Goal: Check status: Check status

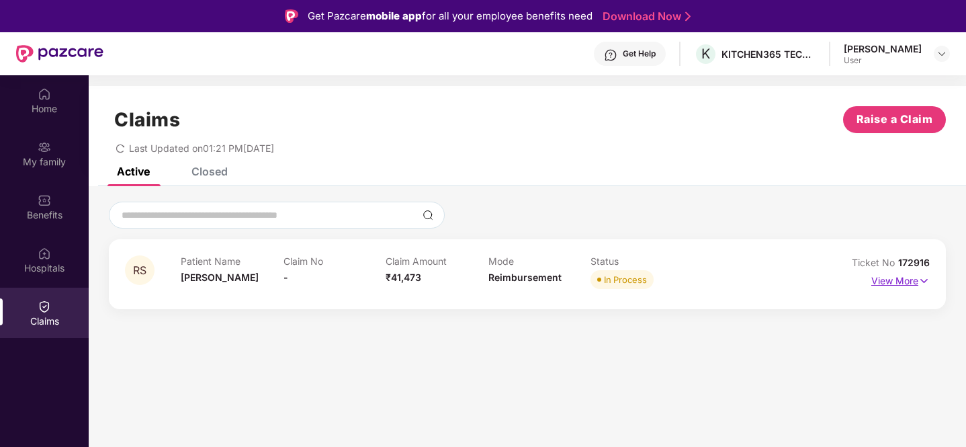
click at [885, 278] on p "View More" at bounding box center [900, 279] width 58 height 18
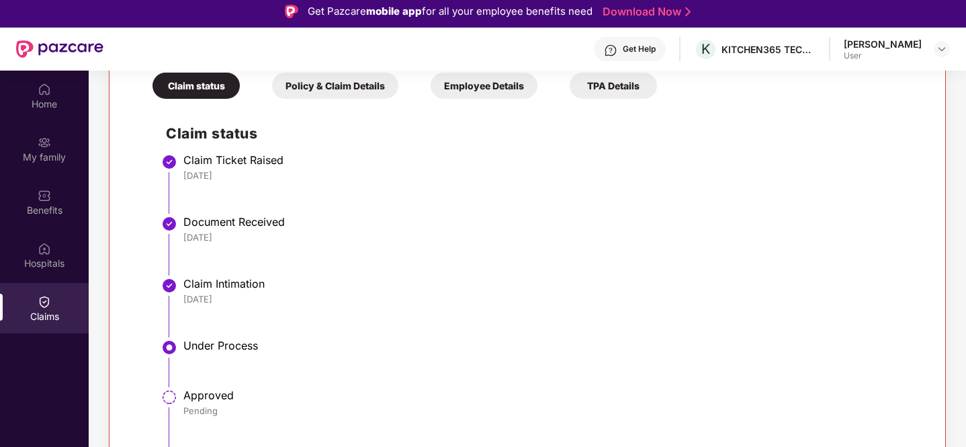
scroll to position [17, 0]
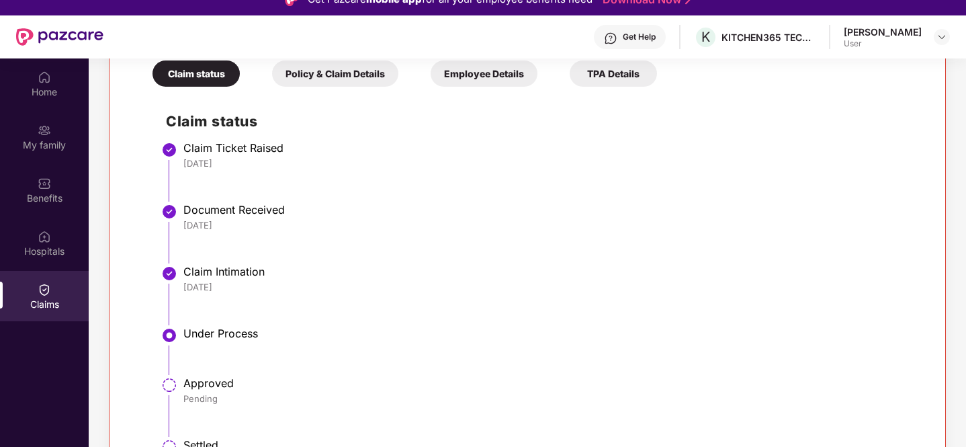
click at [349, 83] on div "Policy & Claim Details" at bounding box center [335, 73] width 126 height 26
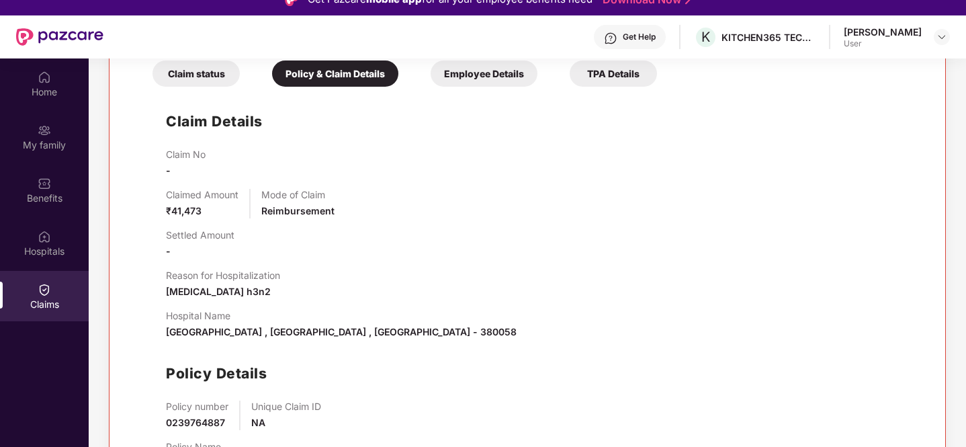
click at [484, 69] on div "Employee Details" at bounding box center [484, 73] width 107 height 26
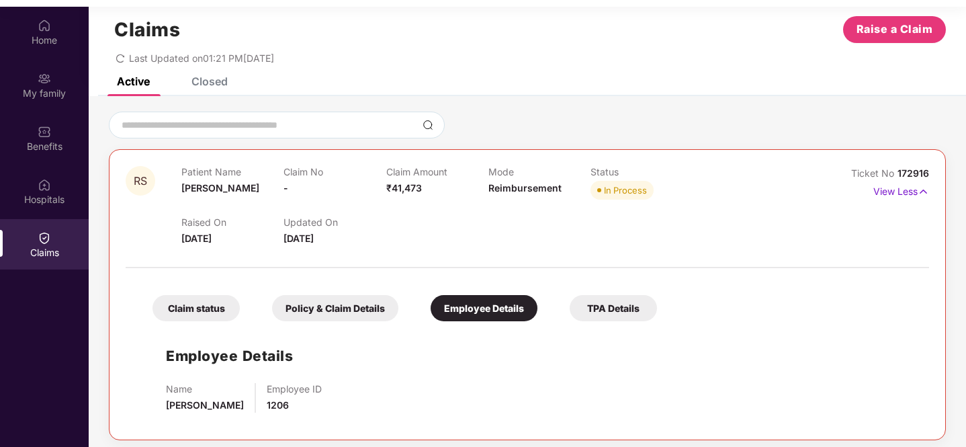
scroll to position [75, 0]
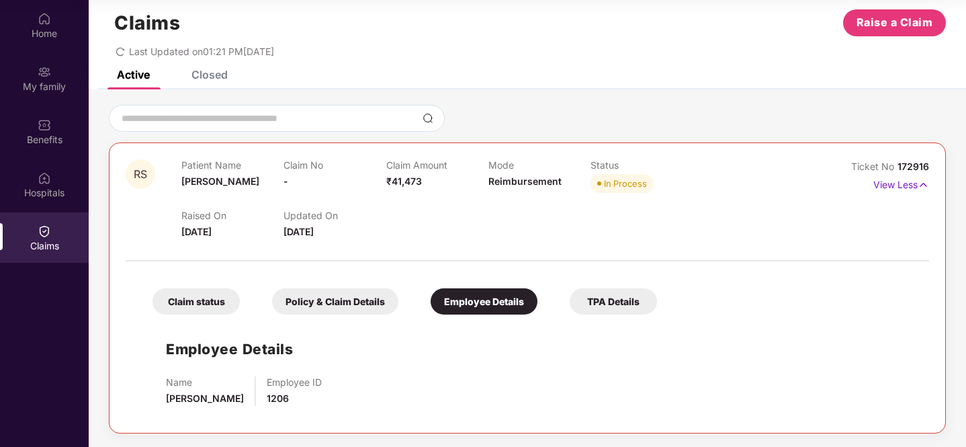
click at [597, 295] on div "TPA Details" at bounding box center [613, 301] width 87 height 26
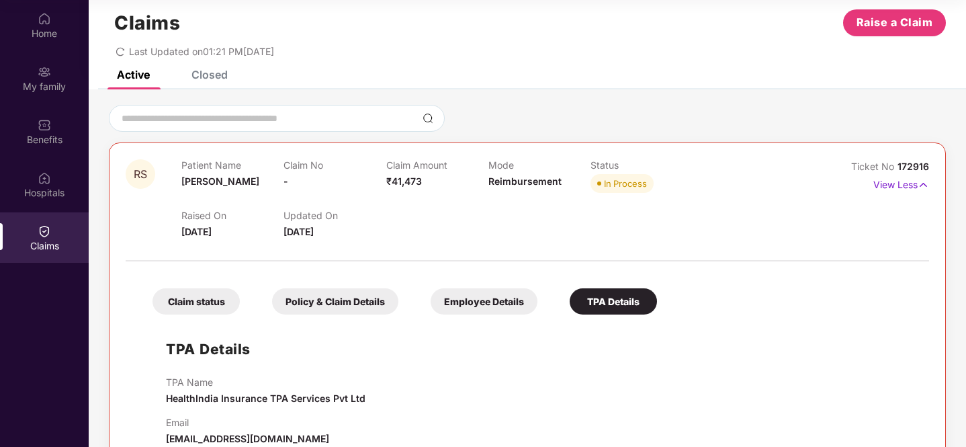
scroll to position [51, 0]
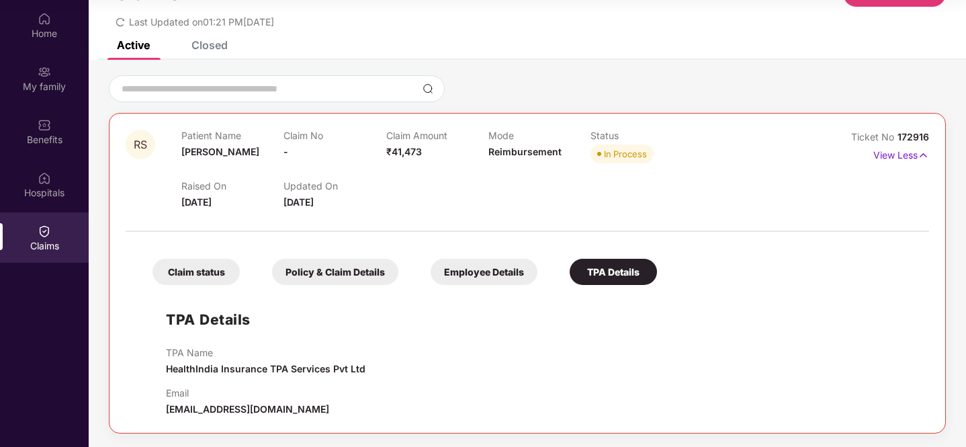
click at [217, 269] on div "Claim status" at bounding box center [195, 272] width 87 height 26
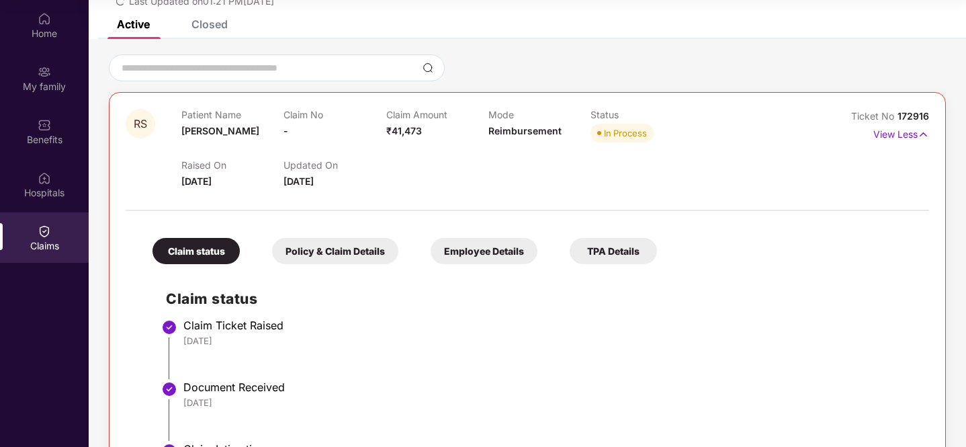
scroll to position [0, 0]
